Goal: Task Accomplishment & Management: Manage account settings

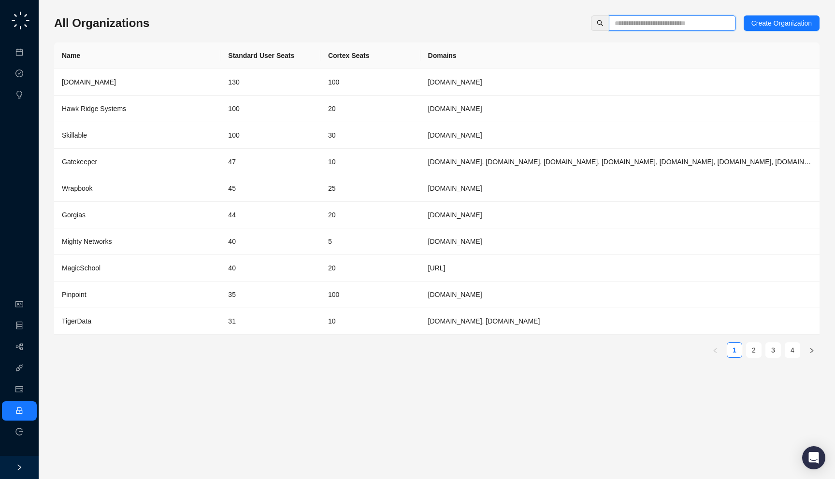
click at [682, 20] on input "text" at bounding box center [668, 23] width 108 height 11
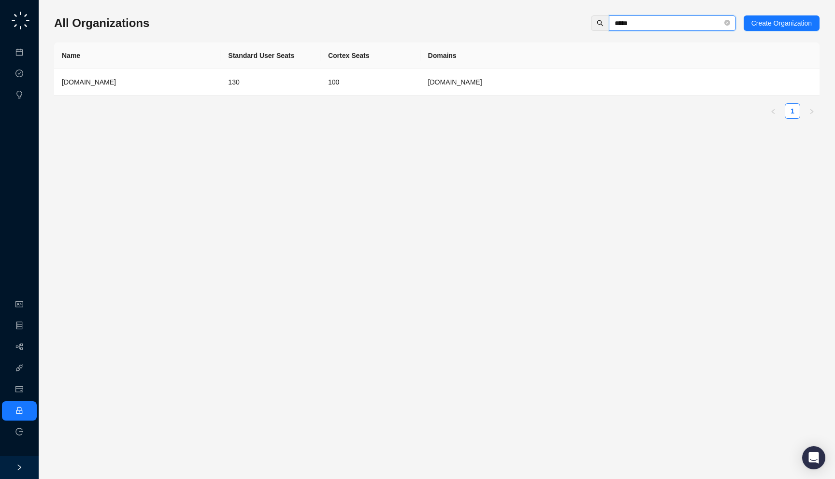
type input "*****"
drag, startPoint x: 440, startPoint y: 102, endPoint x: 440, endPoint y: 92, distance: 9.7
click at [440, 101] on div "Name Standard User Seats Cortex Seats Domains Synthesia.io 130 100 synthesia.io…" at bounding box center [436, 81] width 765 height 76
click at [440, 91] on td "[DOMAIN_NAME]" at bounding box center [619, 82] width 399 height 27
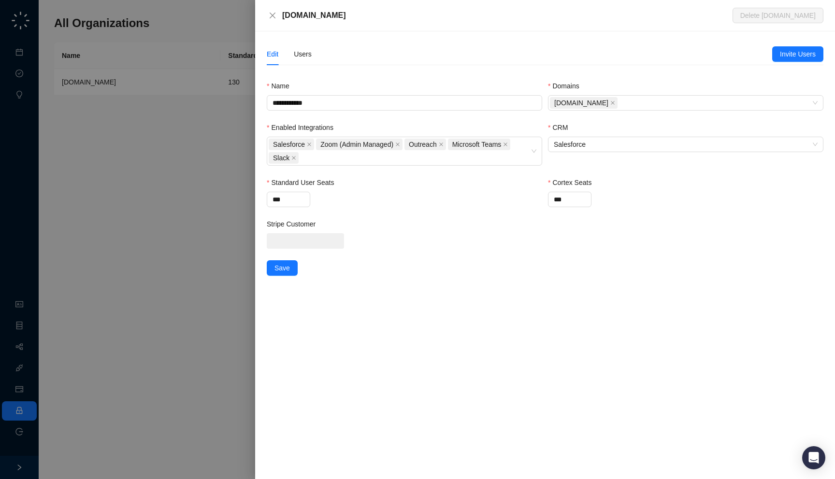
click at [351, 17] on div "[DOMAIN_NAME]" at bounding box center [507, 16] width 450 height 12
click at [306, 46] on div "Users" at bounding box center [303, 54] width 18 height 22
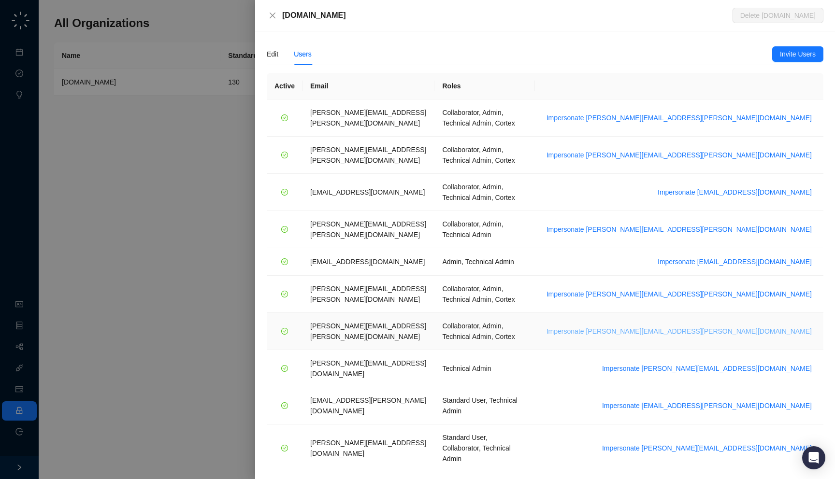
click at [753, 326] on span "Impersonate tom.barber@synthesia.io" at bounding box center [678, 331] width 265 height 11
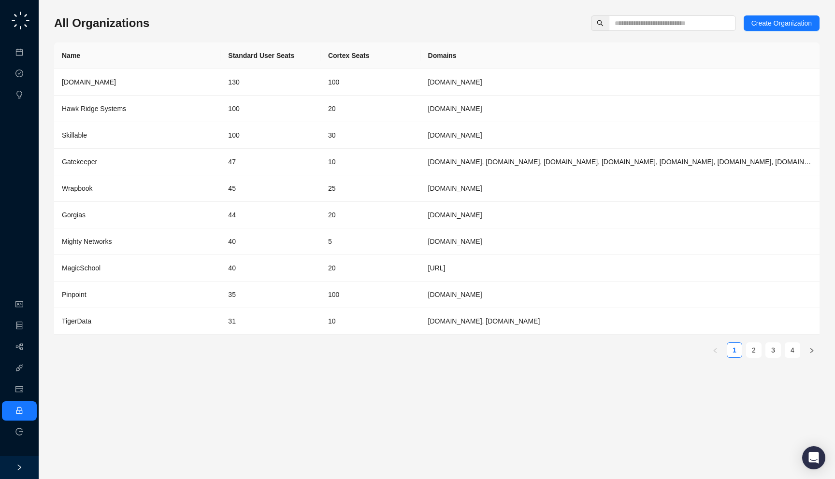
click at [184, 27] on div "All Organizations Create Organization" at bounding box center [436, 22] width 765 height 15
